Goal: Task Accomplishment & Management: Use online tool/utility

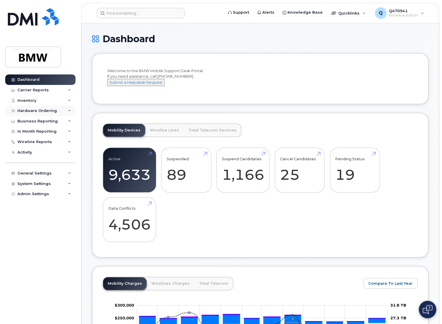
click at [42, 113] on div "Hardware Ordering" at bounding box center [40, 110] width 70 height 10
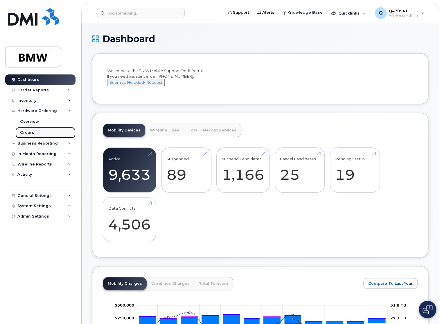
click at [40, 131] on link "Orders" at bounding box center [45, 132] width 60 height 11
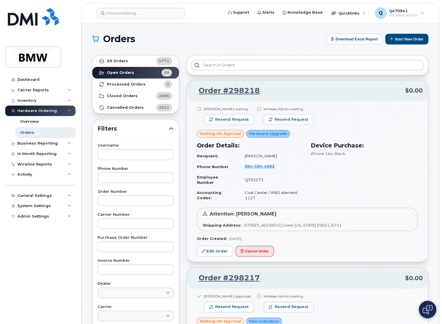
click at [54, 252] on div "Dashboard Carrier Reports Monthly Billing Data Pooling Average Costing Accounti…" at bounding box center [41, 194] width 72 height 241
click at [134, 62] on link "All Orders 4771" at bounding box center [135, 61] width 87 height 12
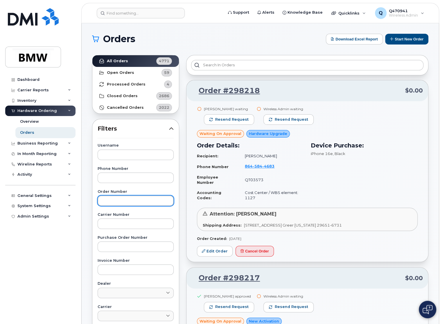
click at [139, 202] on input "text" at bounding box center [136, 200] width 76 height 10
paste input "297520"
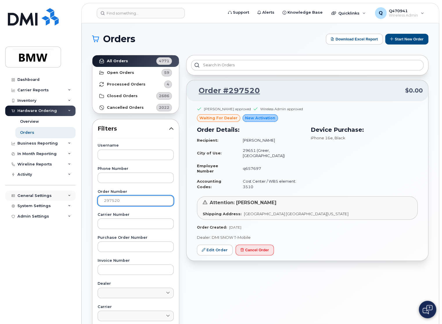
drag, startPoint x: 141, startPoint y: 199, endPoint x: 38, endPoint y: 196, distance: 103.2
click at [82, 196] on div "Support Alerts Knowledge Base Quicklinks Suspend / Cancel Device Change SIM Car…" at bounding box center [260, 244] width 357 height 443
paste input "649"
type input "297649"
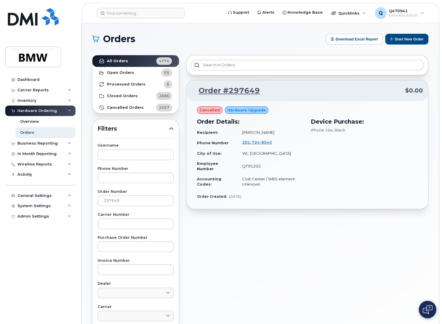
click at [311, 252] on div "Order #297649 $0.00 cancelled Hardware Upgrade Order Details: Recipient: Karen …" at bounding box center [307, 255] width 249 height 408
click at [225, 88] on link "Order #297649" at bounding box center [226, 90] width 68 height 10
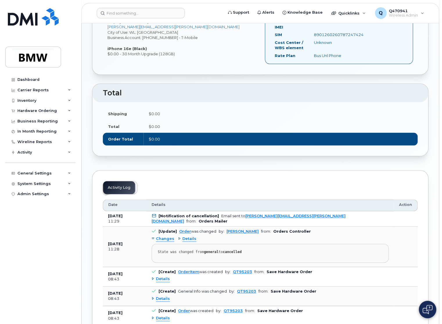
scroll to position [236, 0]
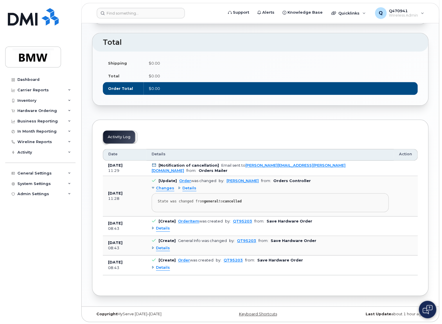
click at [191, 186] on span "Details" at bounding box center [189, 188] width 14 height 6
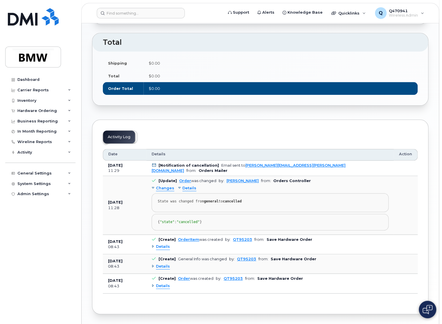
click at [191, 186] on span "Details" at bounding box center [189, 188] width 14 height 6
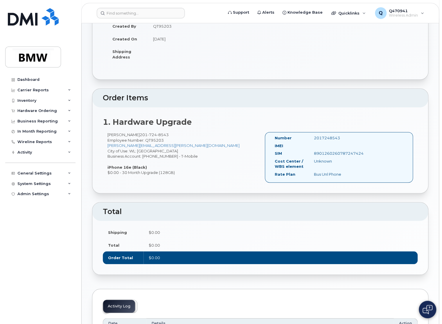
scroll to position [62, 0]
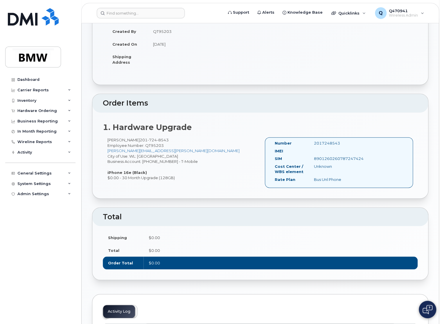
click at [157, 139] on span "8543" at bounding box center [163, 139] width 12 height 5
drag, startPoint x: 128, startPoint y: 140, endPoint x: 156, endPoint y: 140, distance: 28.5
click at [156, 140] on span "201 724 8543" at bounding box center [154, 139] width 29 height 5
copy span "201 724 8543"
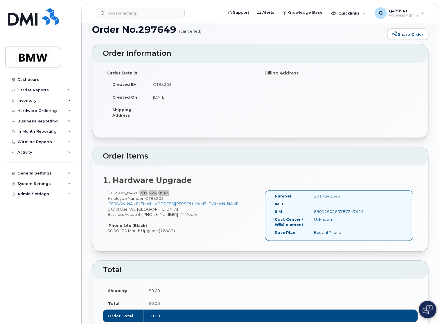
scroll to position [0, 0]
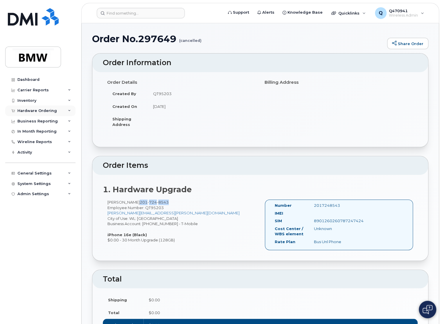
click at [38, 111] on div "Hardware Ordering" at bounding box center [37, 110] width 40 height 5
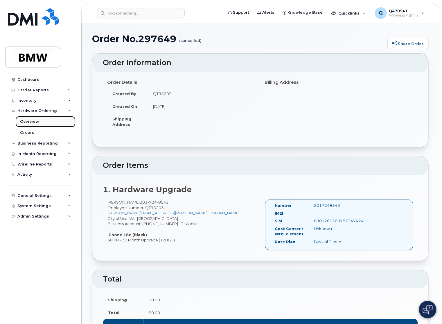
click at [31, 124] on link "Overview" at bounding box center [45, 121] width 60 height 11
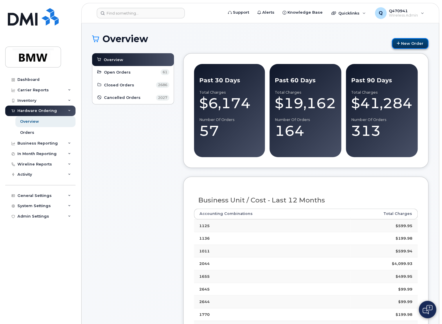
click at [404, 42] on link "New Order" at bounding box center [410, 43] width 37 height 11
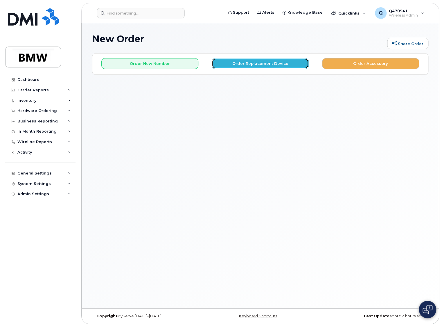
click at [298, 66] on button "Order Replacement Device" at bounding box center [260, 63] width 97 height 11
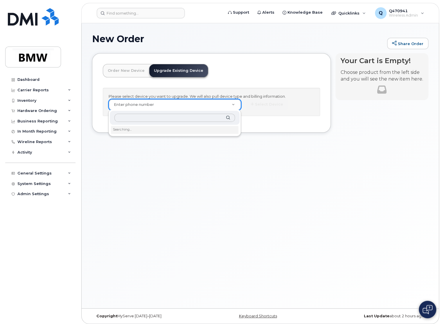
type input "2017248543"
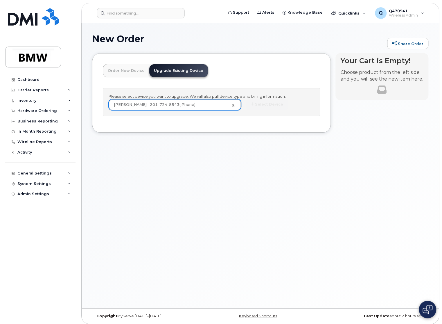
type input "912668"
click at [272, 105] on button "Select Device" at bounding box center [267, 104] width 42 height 11
